Goal: Transaction & Acquisition: Book appointment/travel/reservation

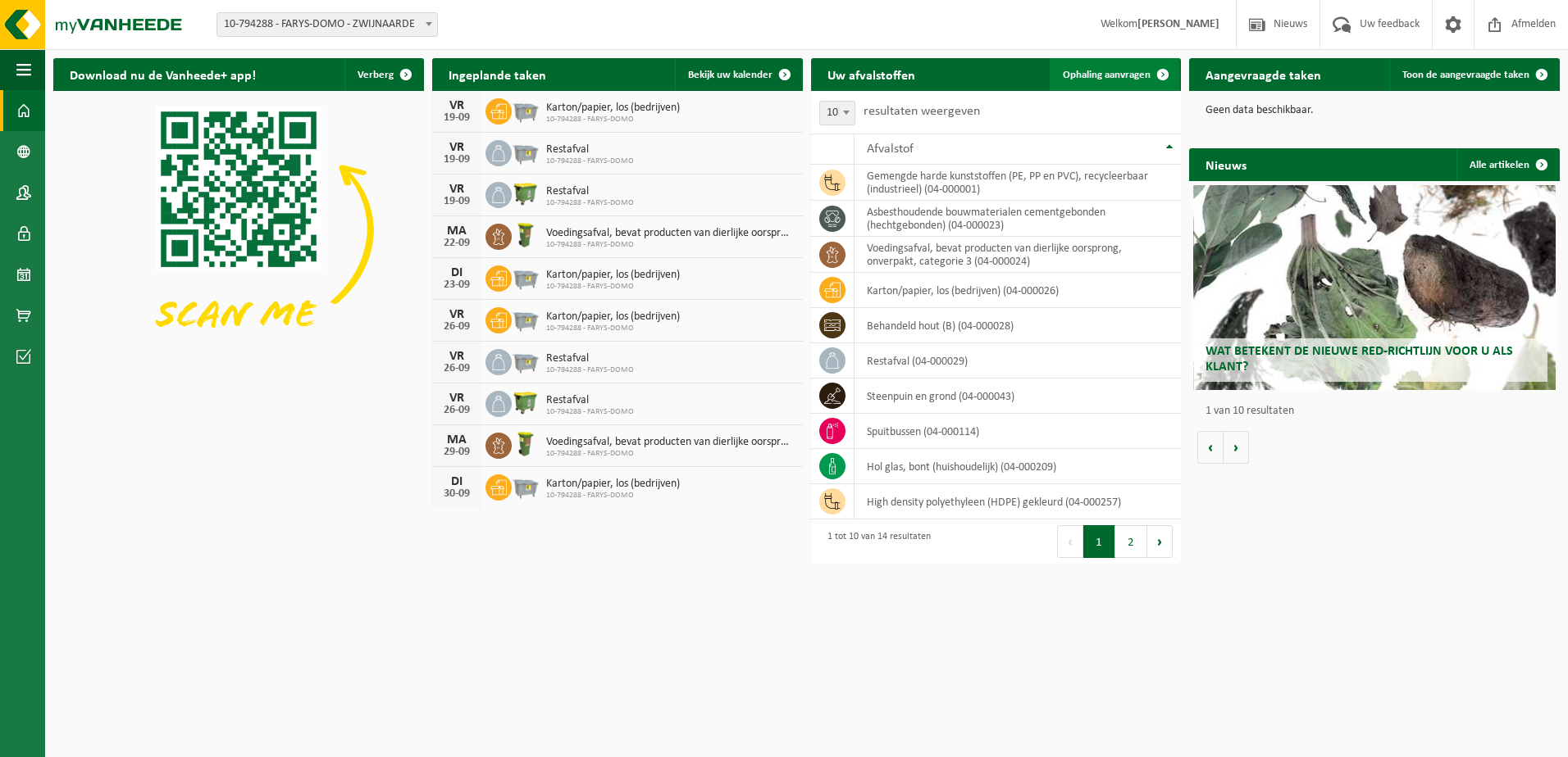
click at [1138, 73] on span "Ophaling aanvragen" at bounding box center [1107, 74] width 88 height 11
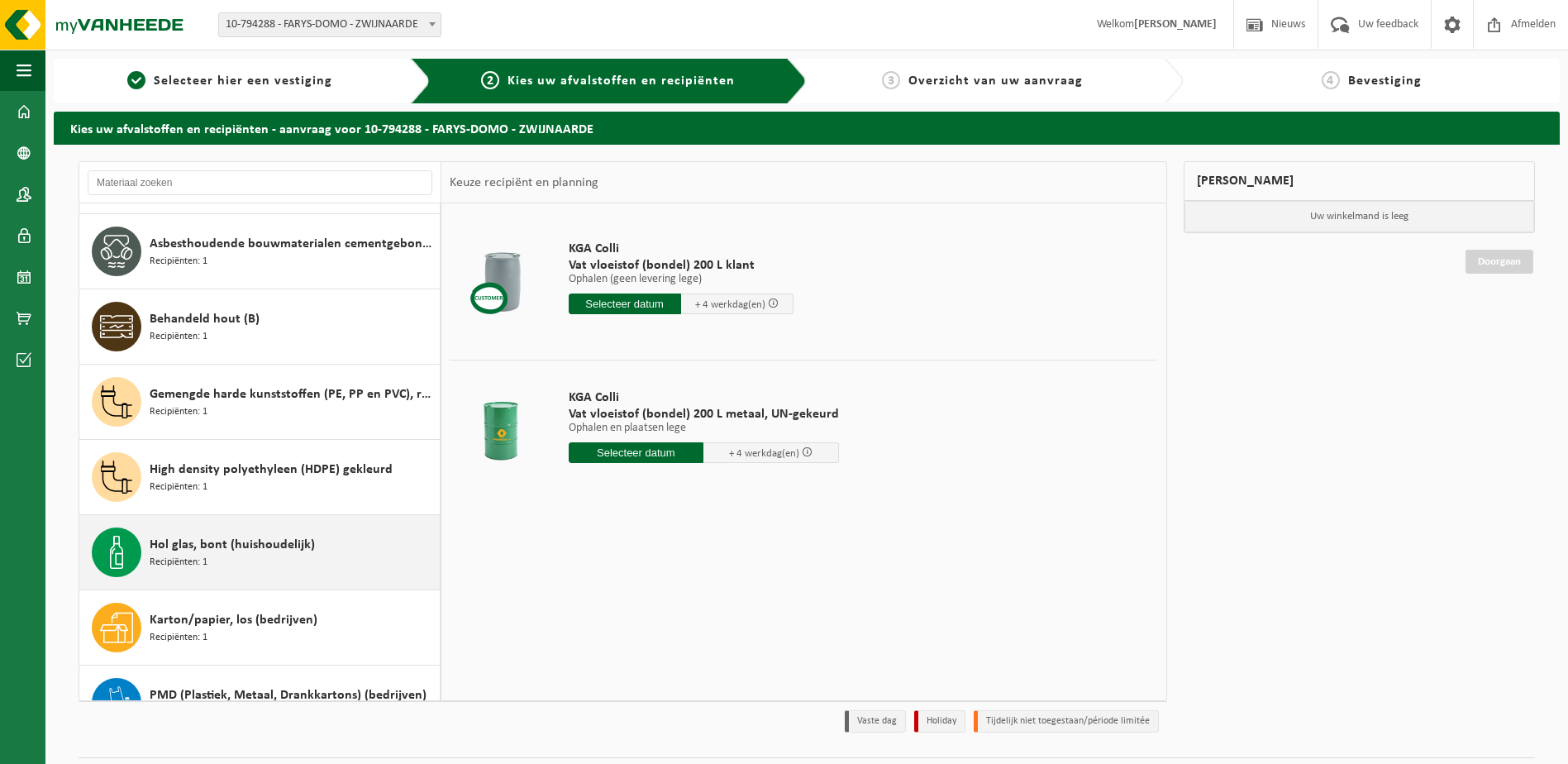
scroll to position [481, 0]
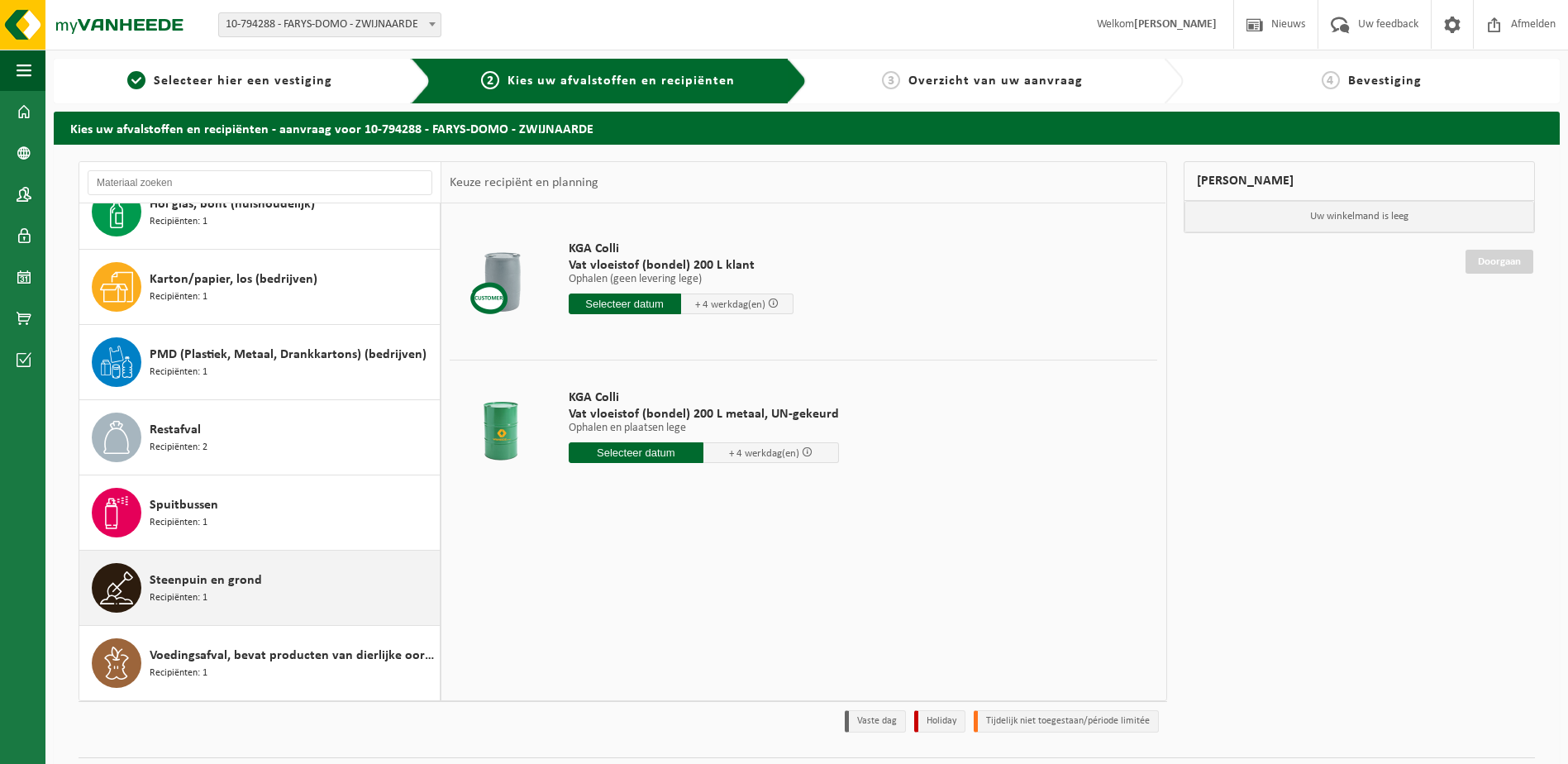
click at [209, 580] on span "Steenpuin en grond" at bounding box center [205, 581] width 112 height 20
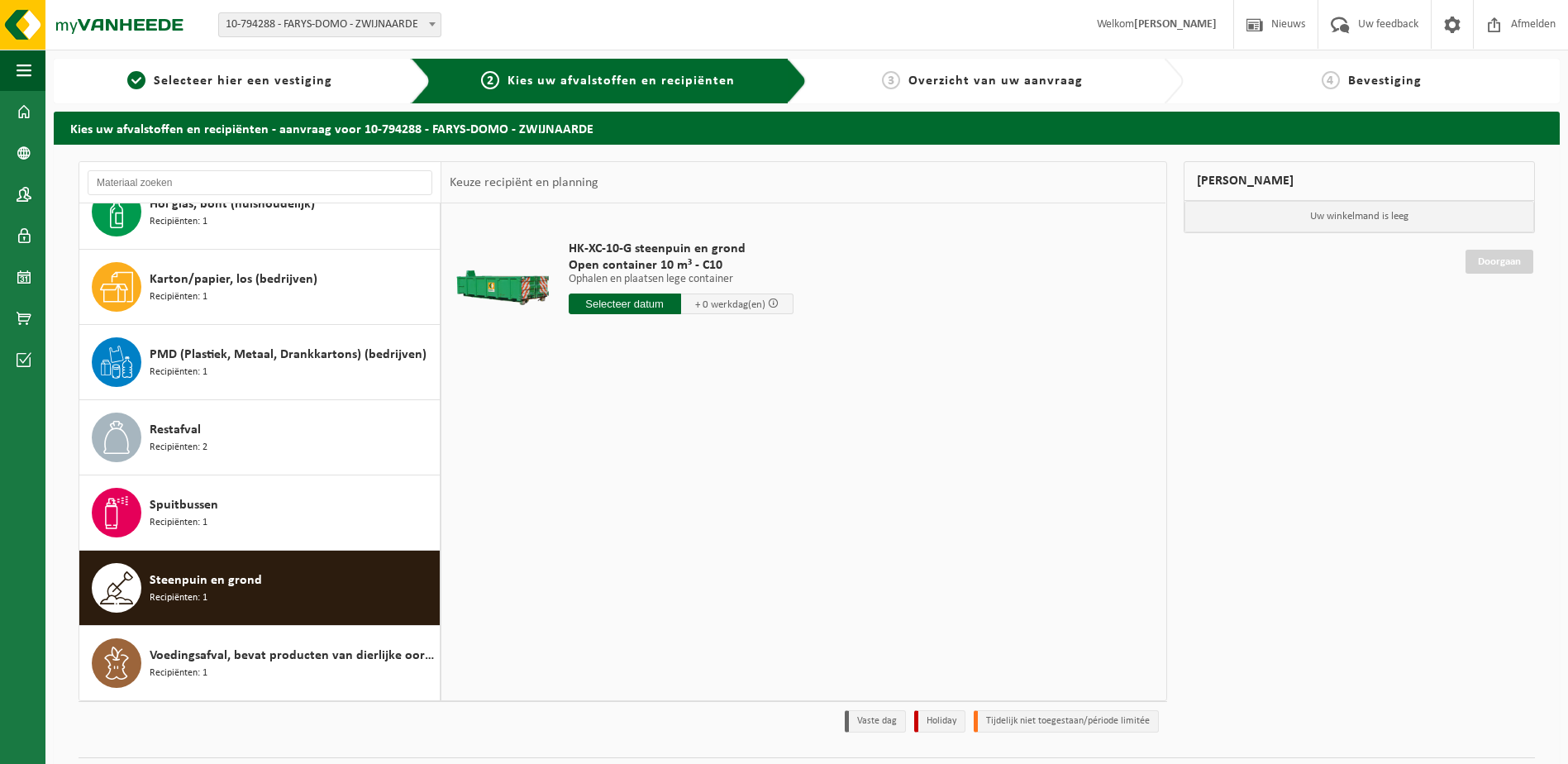
click at [624, 302] on input "text" at bounding box center [624, 303] width 112 height 20
click at [658, 453] on div "18" at bounding box center [671, 451] width 29 height 26
type input "Van [DATE]"
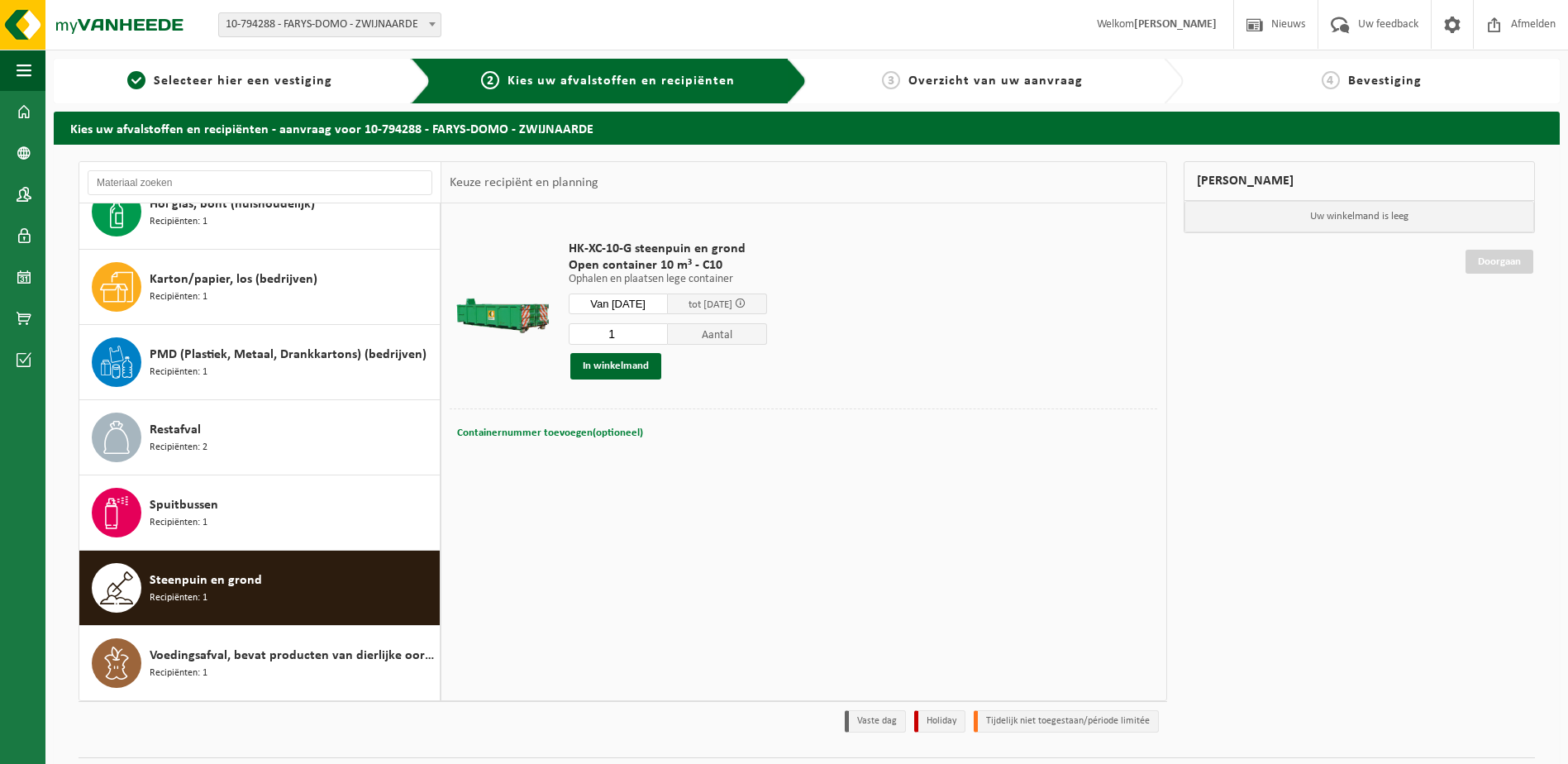
click at [581, 431] on span "Containernummer toevoegen(optioneel)" at bounding box center [550, 432] width 186 height 11
drag, startPoint x: 612, startPoint y: 437, endPoint x: 496, endPoint y: 438, distance: 116.0
click at [496, 438] on div "Containernummer toevoegen(optioneel) Annuleren" at bounding box center [803, 433] width 699 height 24
type input "C10-1486"
click at [611, 367] on button "In winkelmand" at bounding box center [615, 366] width 91 height 26
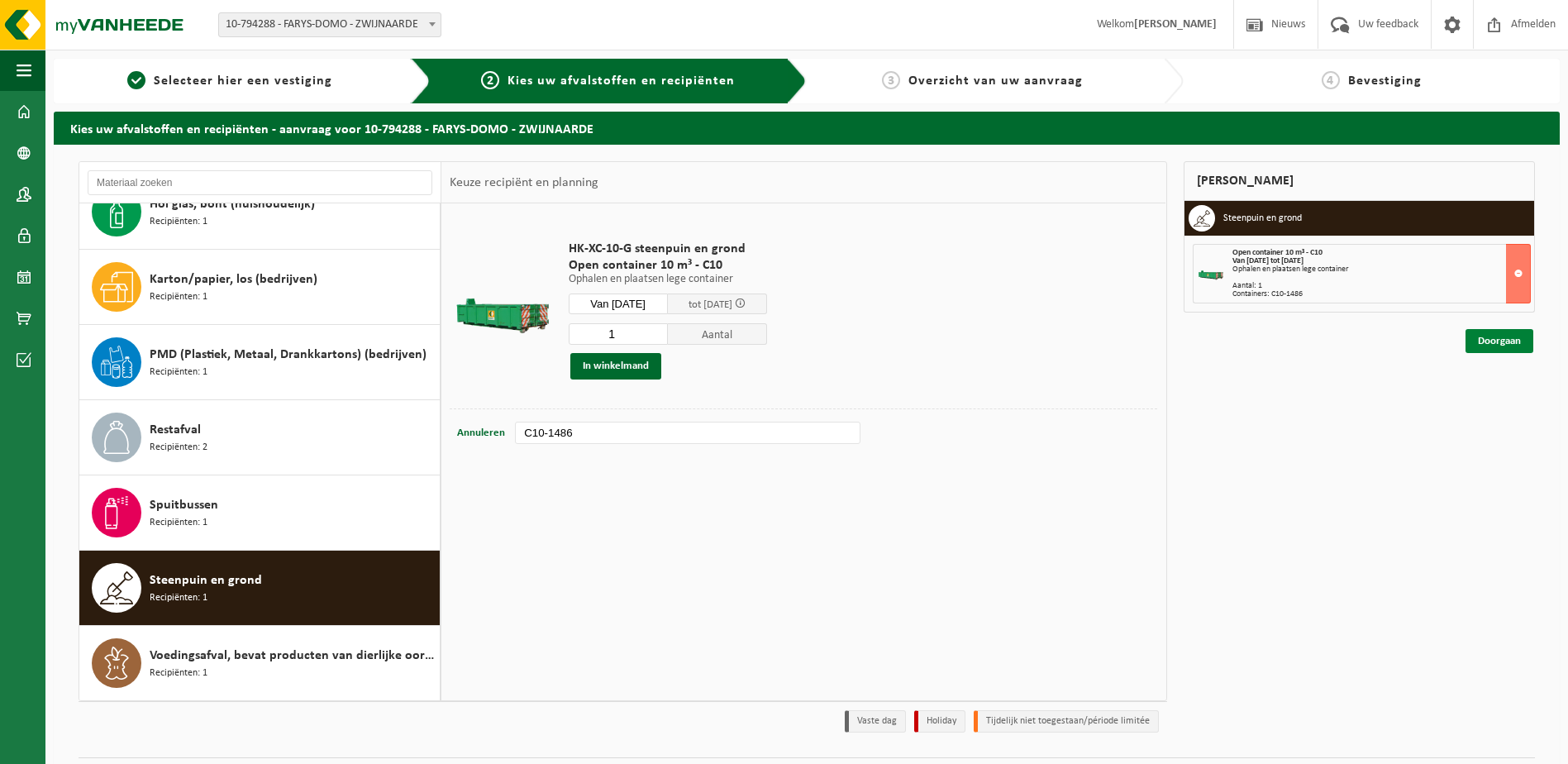
click at [1499, 340] on link "Doorgaan" at bounding box center [1500, 341] width 68 height 24
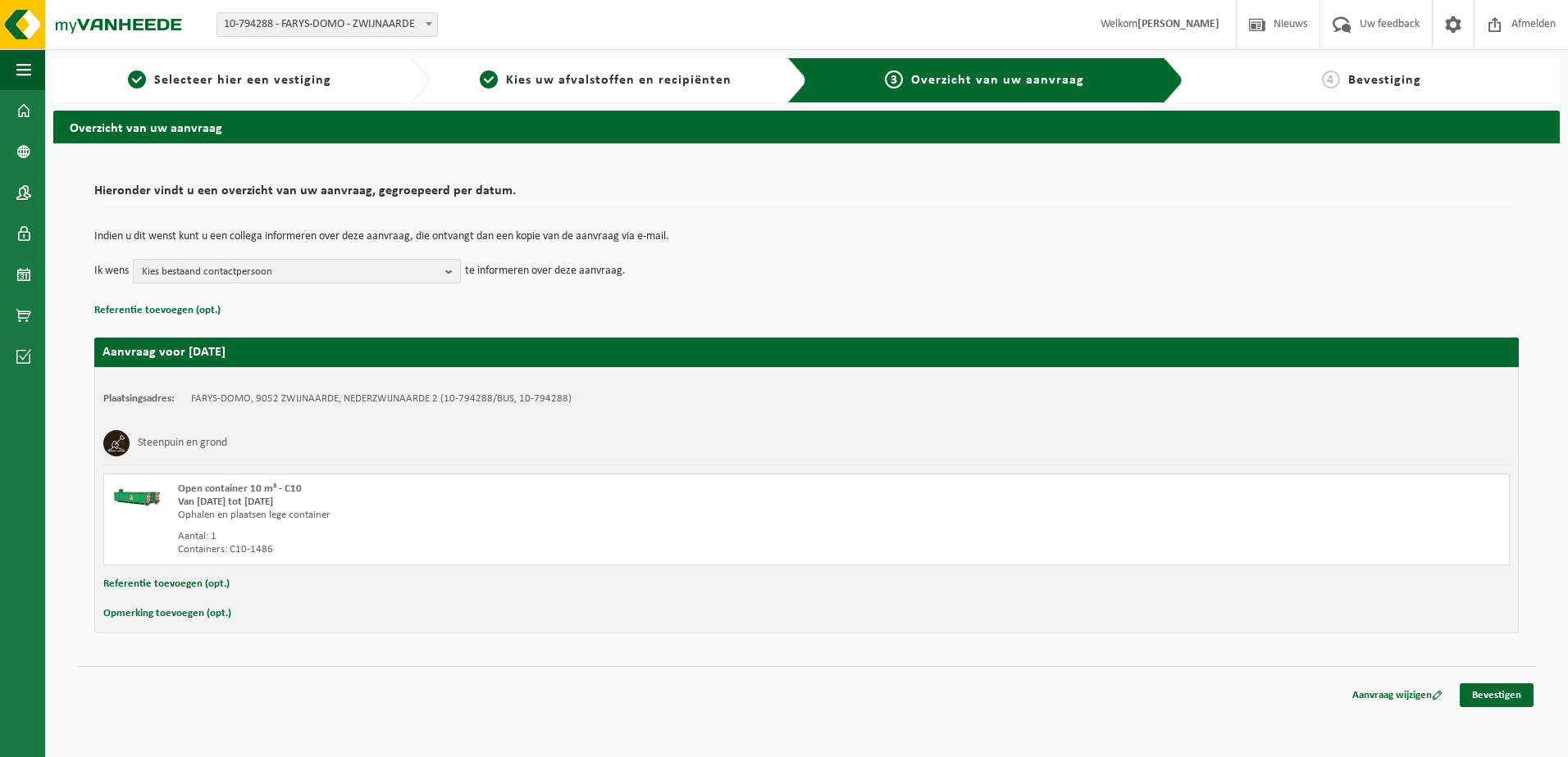
click at [447, 272] on b "button" at bounding box center [452, 272] width 15 height 23
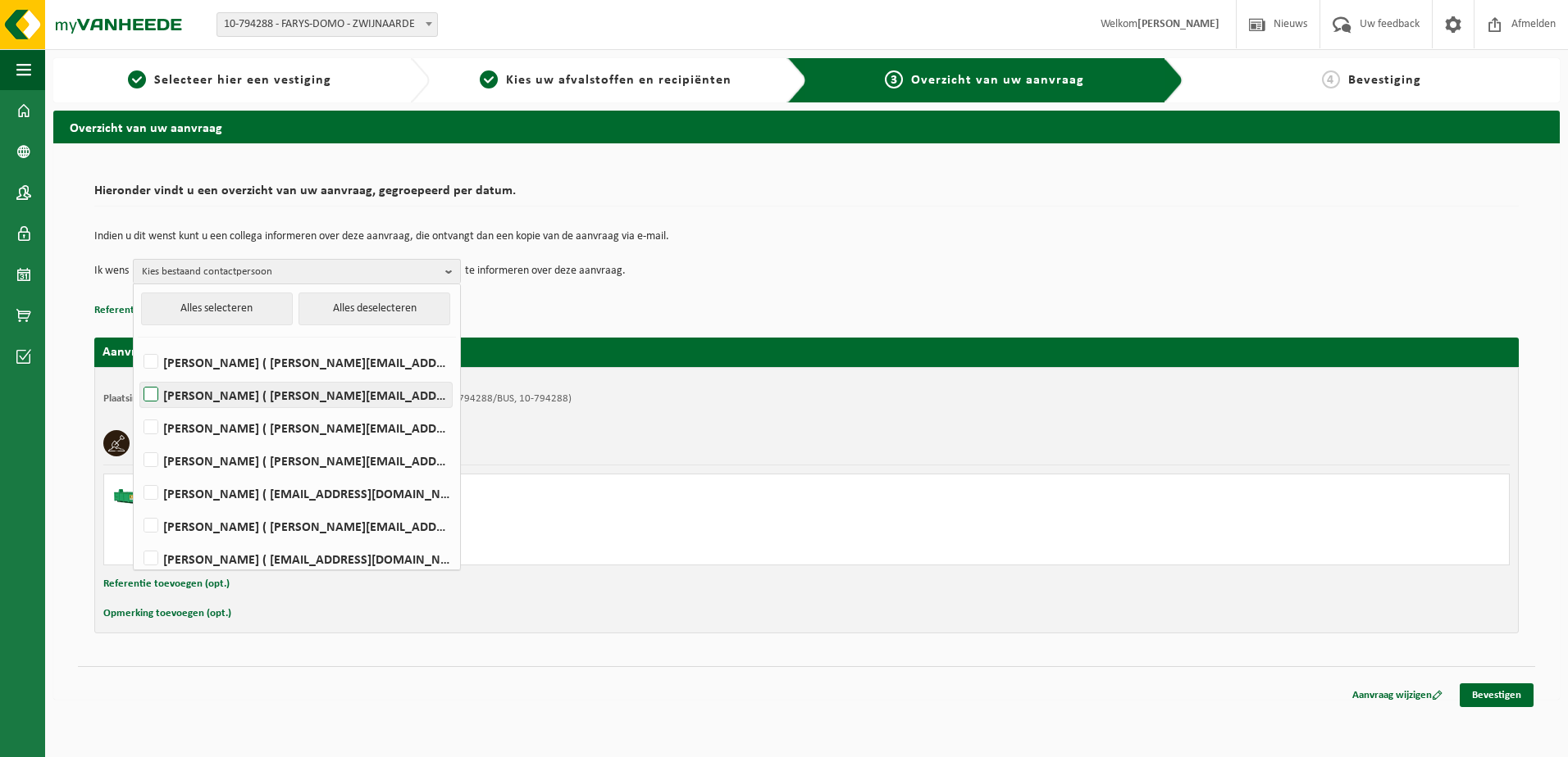
scroll to position [82, 0]
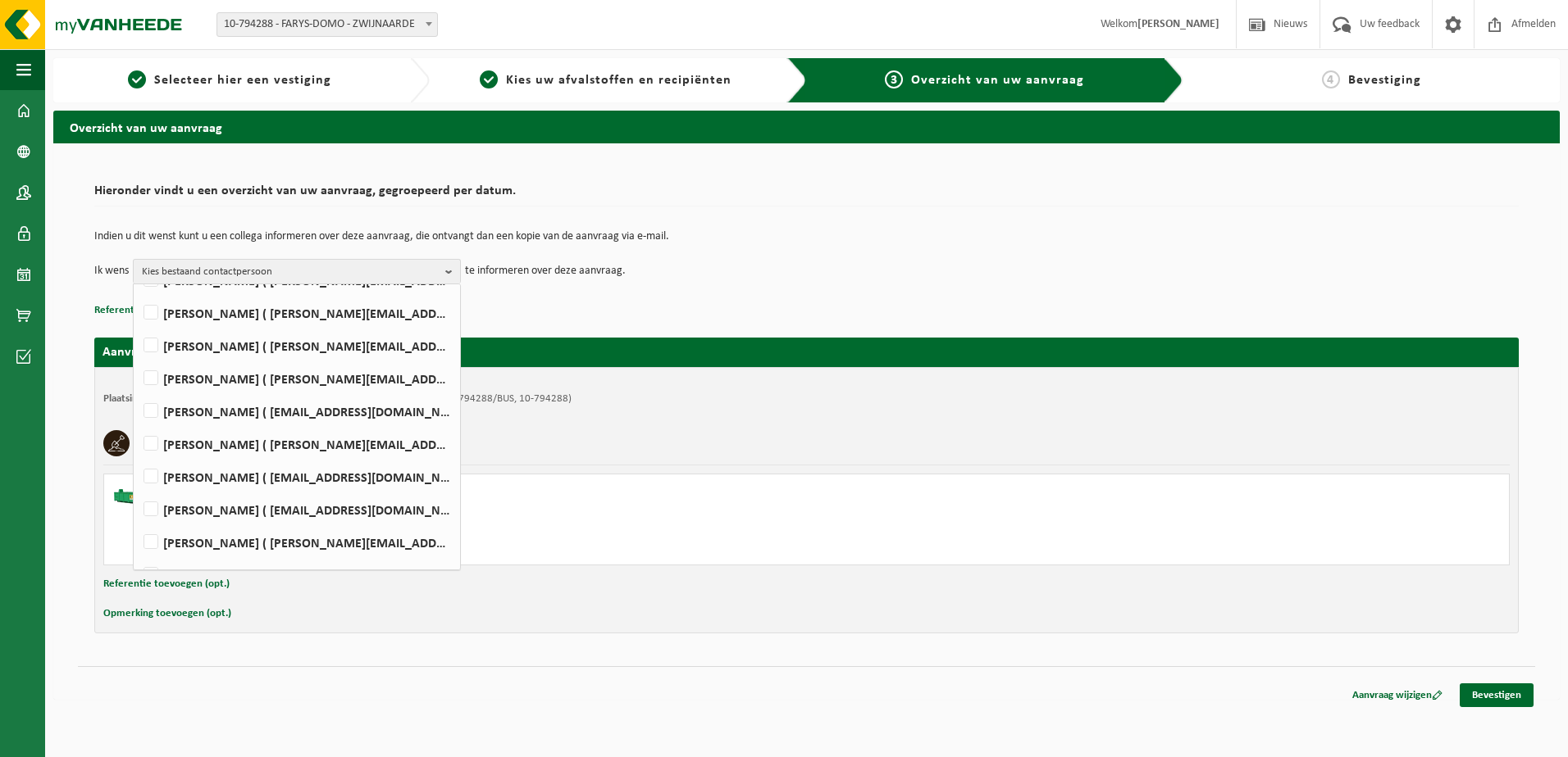
click at [265, 531] on label "Jonathan Martens ( j.martens@farys.be )" at bounding box center [296, 542] width 311 height 24
click at [137, 522] on input "Jonathan Martens ( j.martens@farys.be )" at bounding box center [137, 521] width 1 height 1
checkbox input "true"
click at [257, 470] on label "DAGMAR SCHUMACHER ( dagmar.schumacher@farys.be )" at bounding box center [296, 477] width 311 height 24
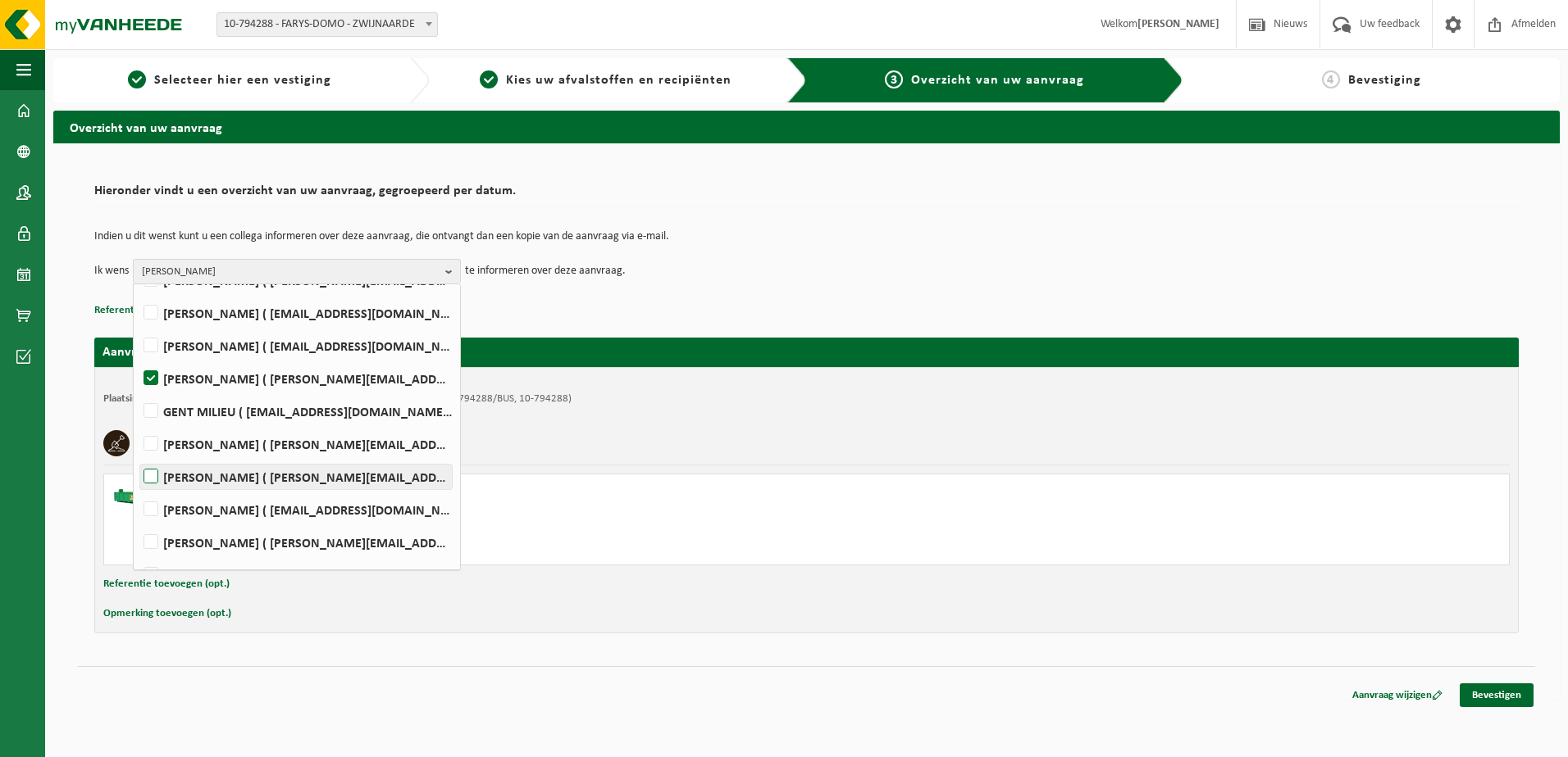
click at [137, 456] on input "DAGMAR SCHUMACHER ( dagmar.schumacher@farys.be )" at bounding box center [137, 455] width 1 height 1
checkbox input "true"
click at [240, 316] on label "HENDRIK HAUTTEKEETE ( hendrik.hauttekeete@farys.be )" at bounding box center [296, 312] width 311 height 24
click at [137, 293] on input "HENDRIK HAUTTEKEETE ( hendrik.hauttekeete@farys.be )" at bounding box center [137, 292] width 1 height 1
checkbox input "true"
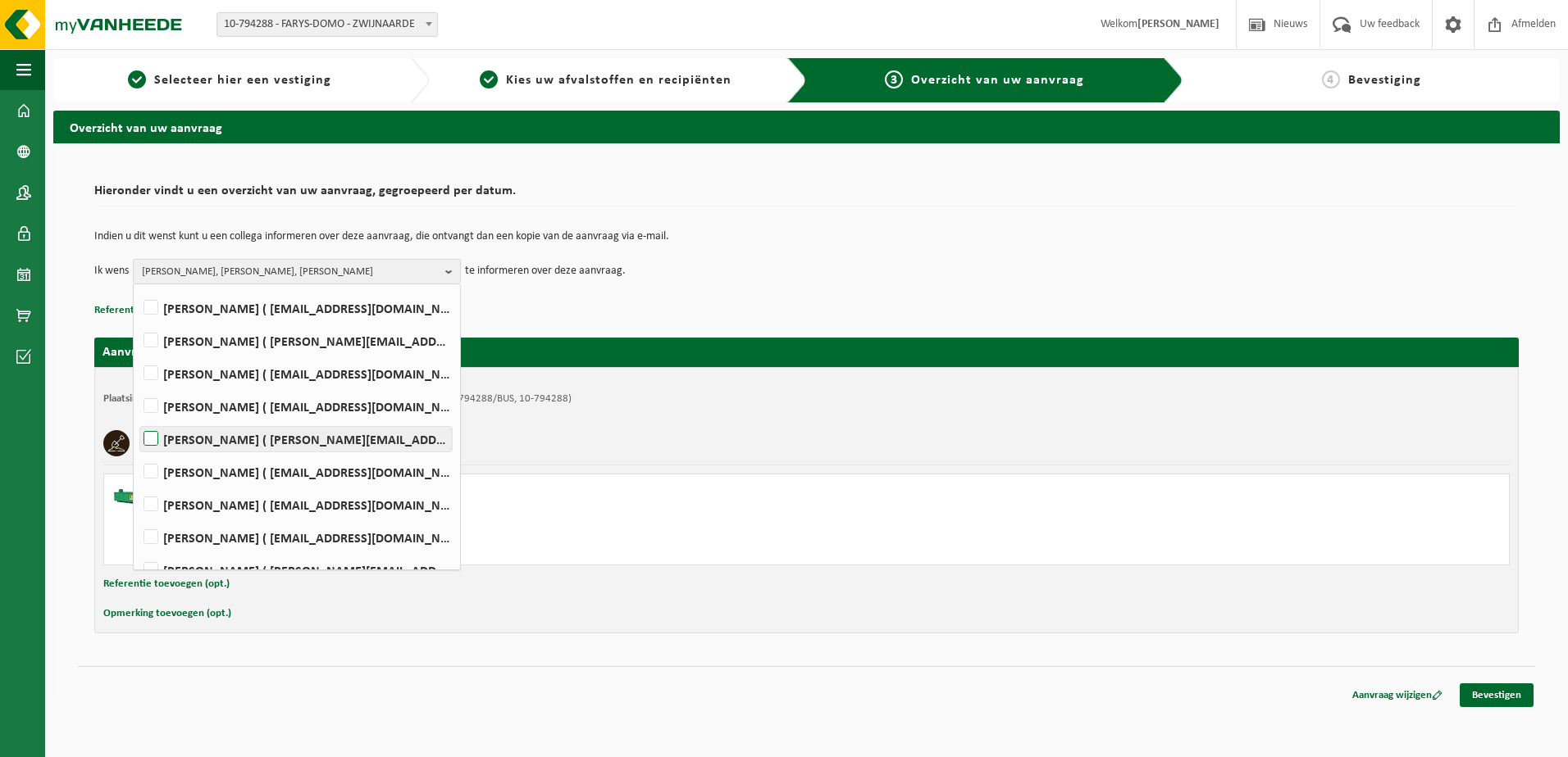
scroll to position [468, 0]
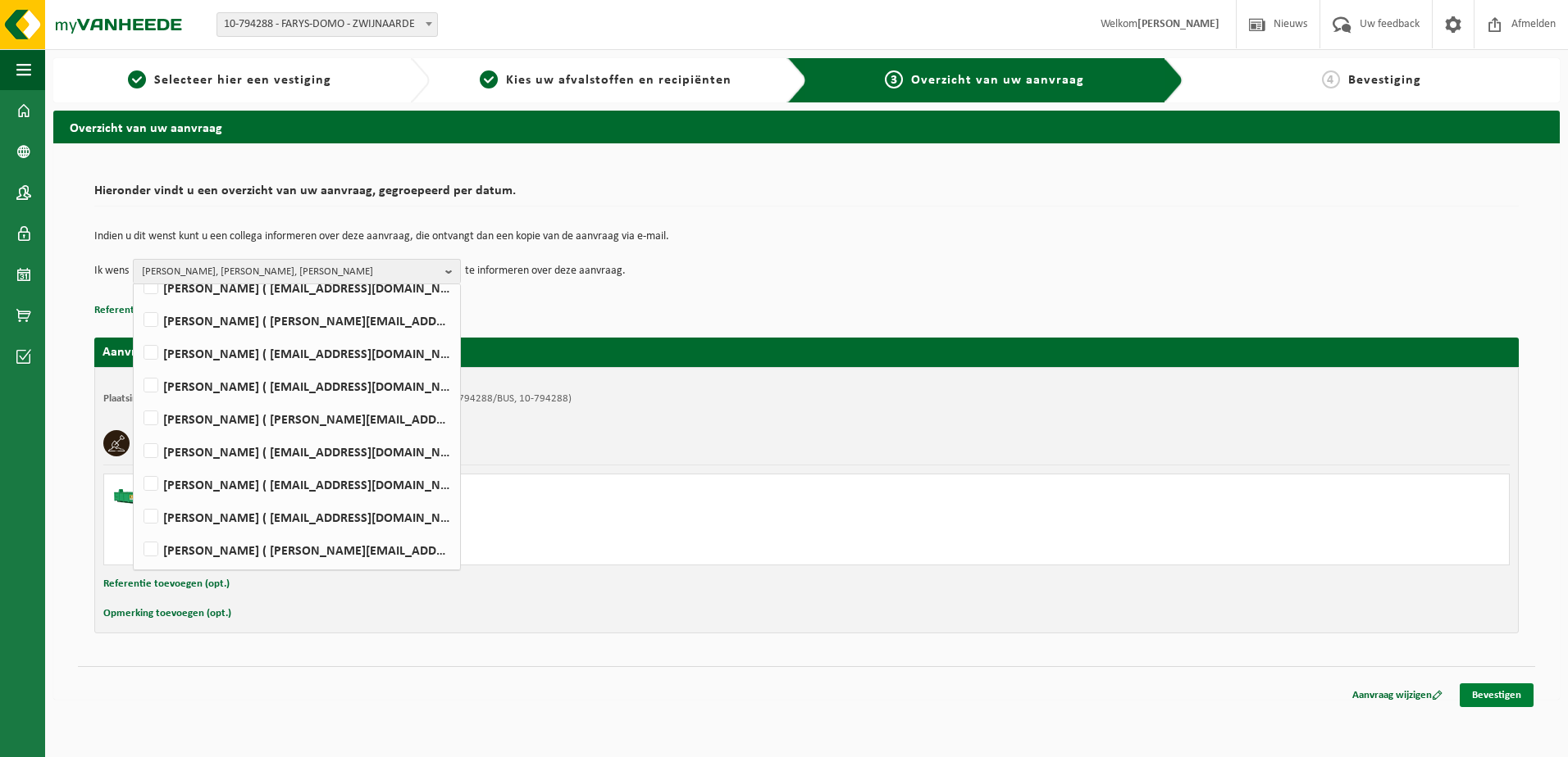
click at [1477, 698] on link "Bevestigen" at bounding box center [1496, 695] width 74 height 24
